Goal: Task Accomplishment & Management: Use online tool/utility

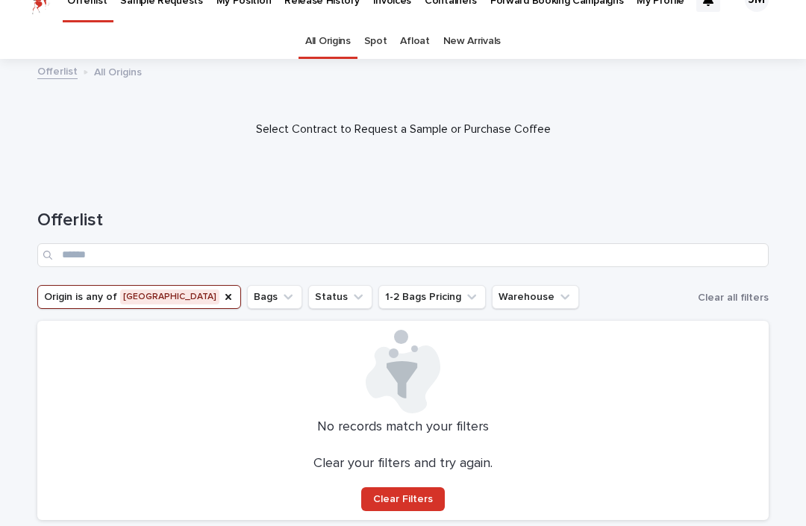
scroll to position [25, 0]
click at [225, 299] on icon "Origin" at bounding box center [228, 296] width 6 height 6
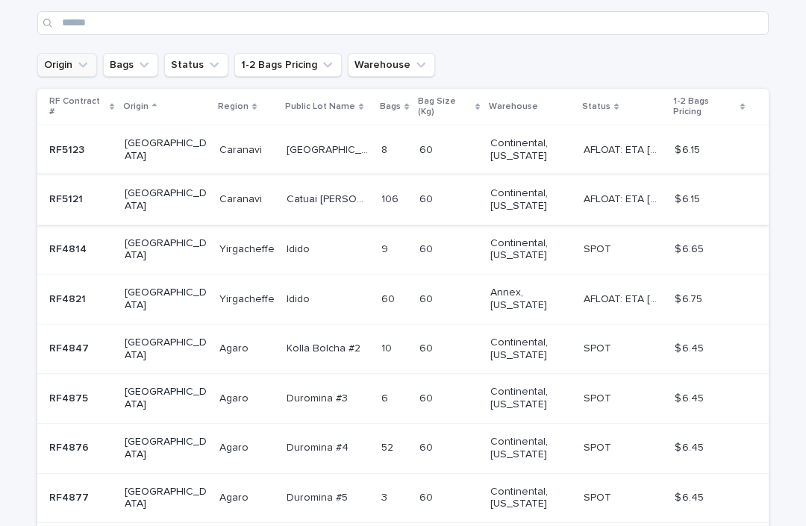
scroll to position [255, 0]
click at [297, 149] on div "Copacabana [GEOGRAPHIC_DATA]" at bounding box center [328, 151] width 83 height 25
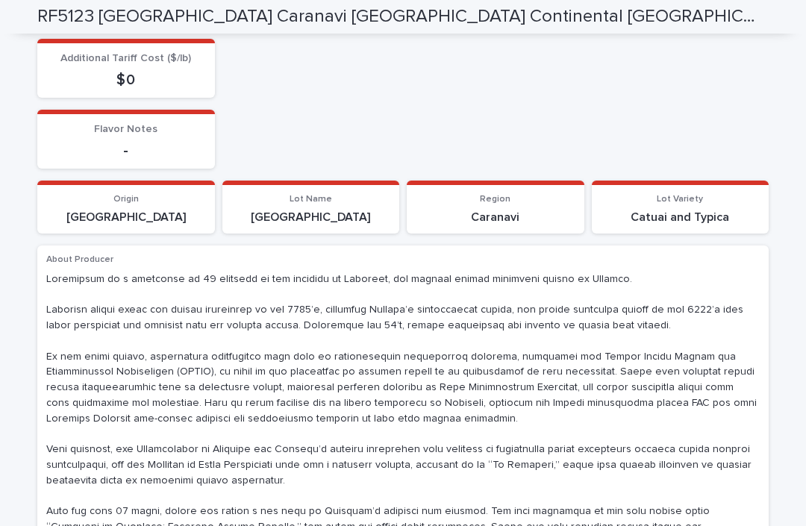
scroll to position [648, 0]
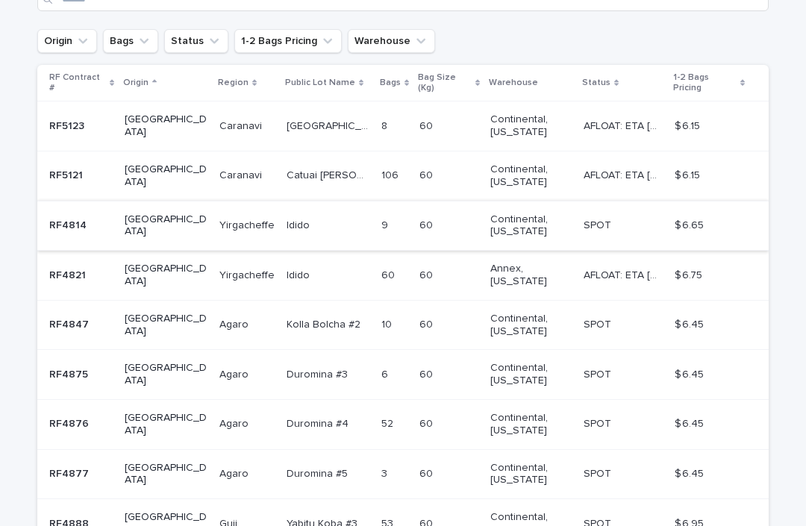
scroll to position [281, 0]
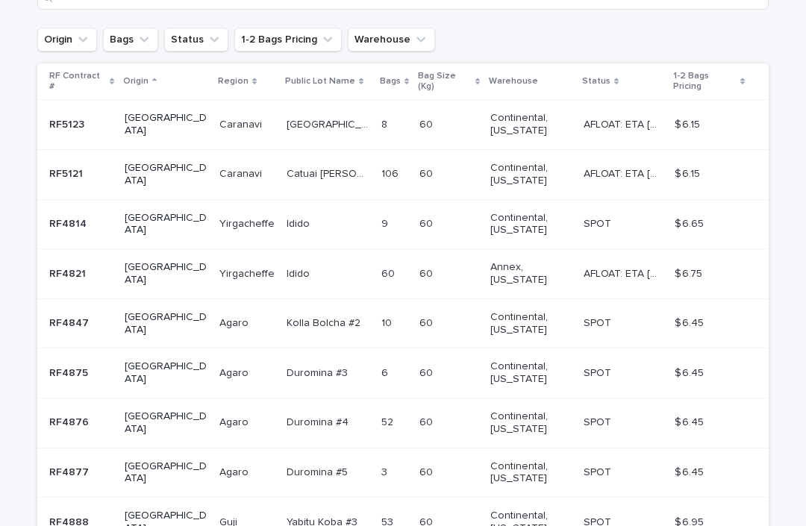
click at [237, 169] on p at bounding box center [246, 174] width 55 height 13
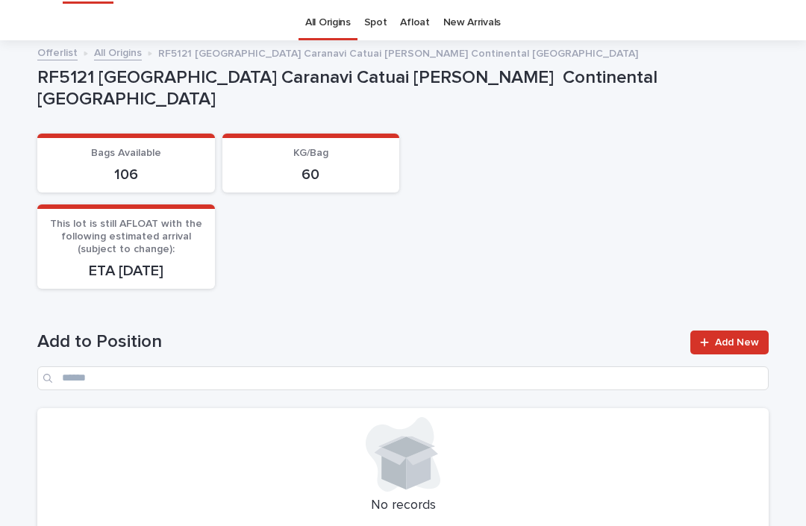
scroll to position [44, 0]
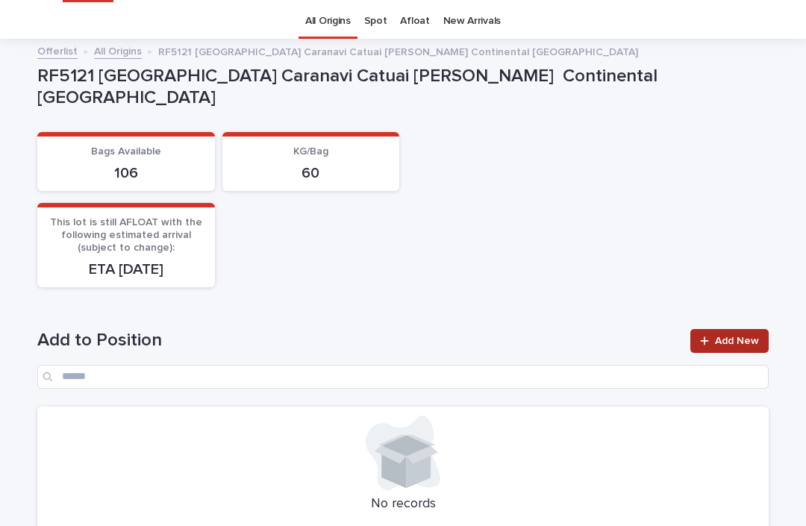
click at [717, 336] on span "Add New" at bounding box center [737, 341] width 44 height 10
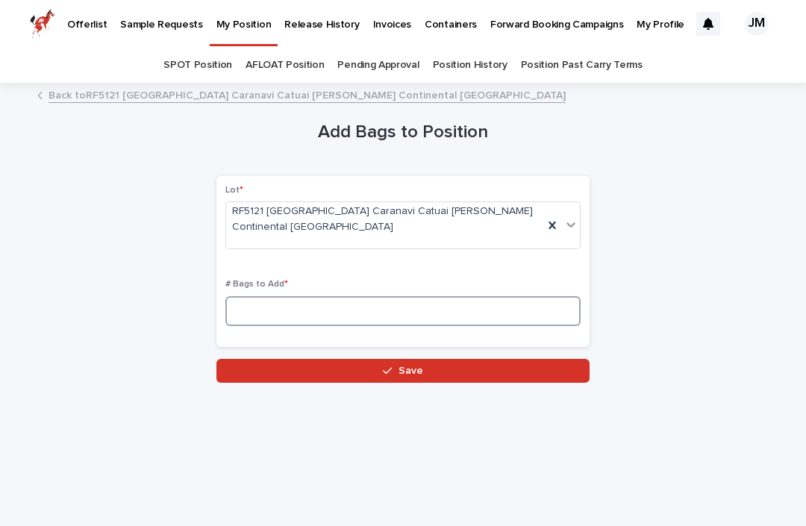
click at [326, 296] on input at bounding box center [402, 311] width 355 height 30
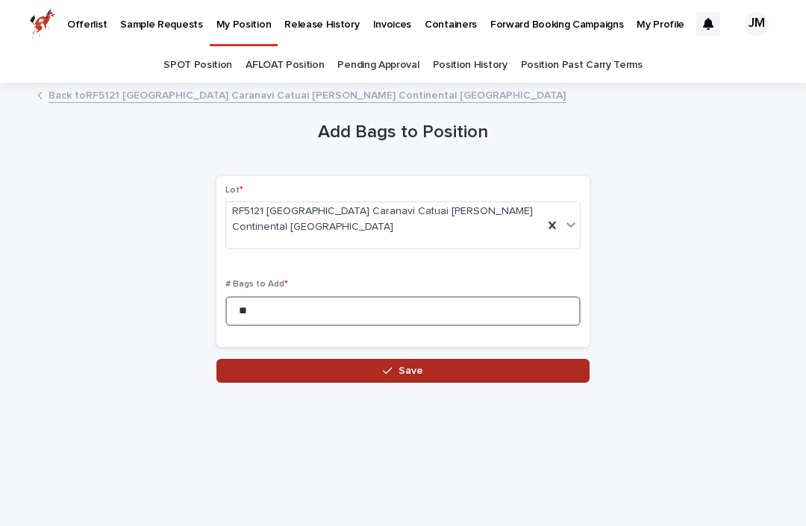
type input "**"
